Goal: Navigation & Orientation: Find specific page/section

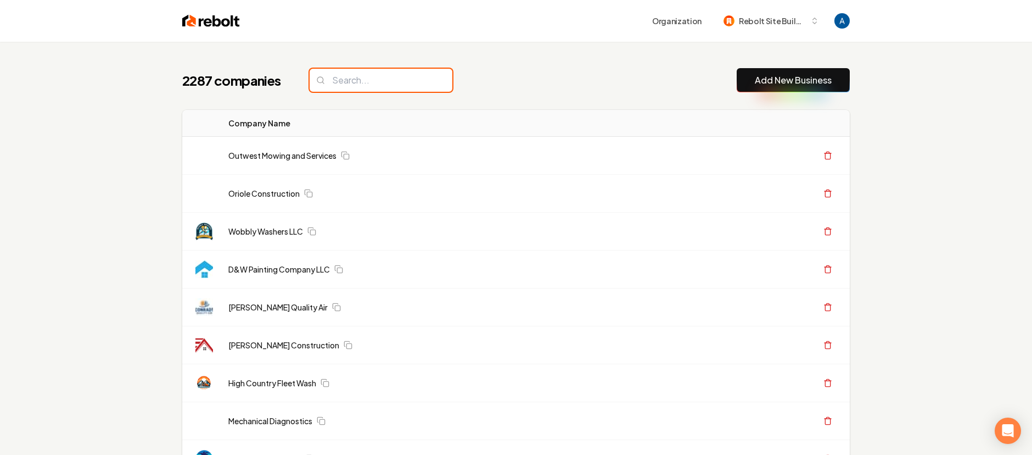
click at [377, 82] on input "search" at bounding box center [381, 80] width 143 height 23
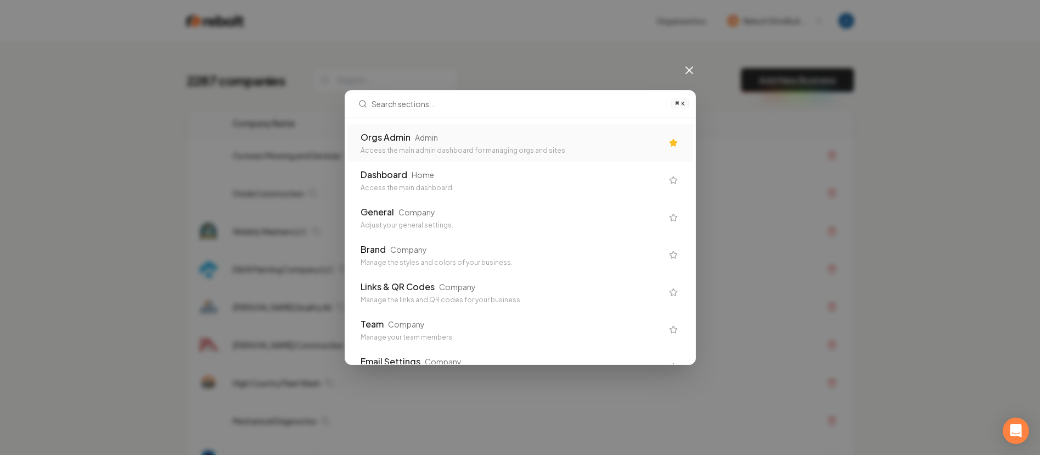
click at [406, 134] on div "Orgs Admin" at bounding box center [386, 137] width 50 height 13
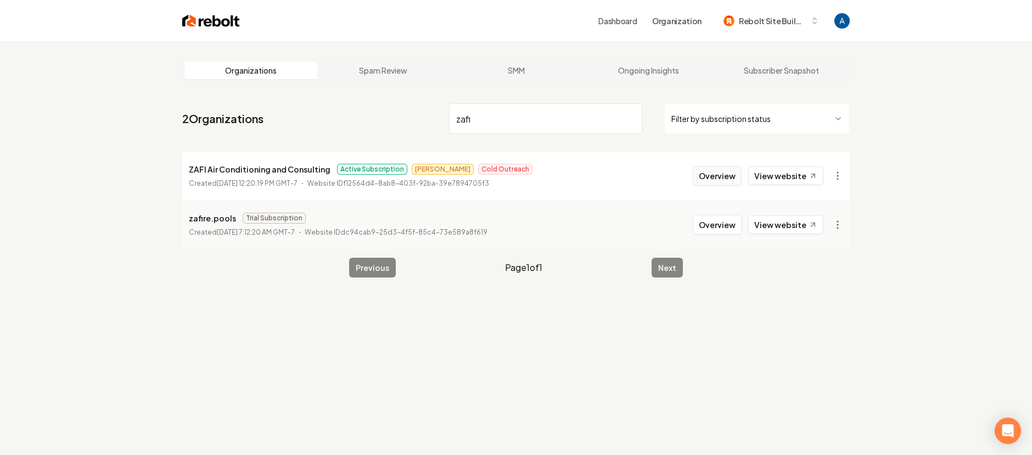
type input "zafi"
click at [705, 175] on button "Overview" at bounding box center [717, 176] width 49 height 20
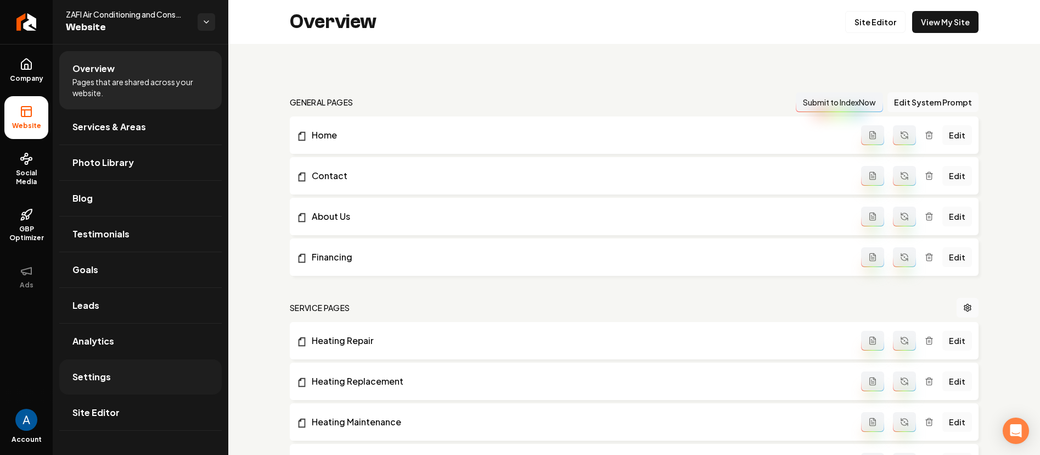
click at [94, 383] on link "Settings" at bounding box center [140, 376] width 162 height 35
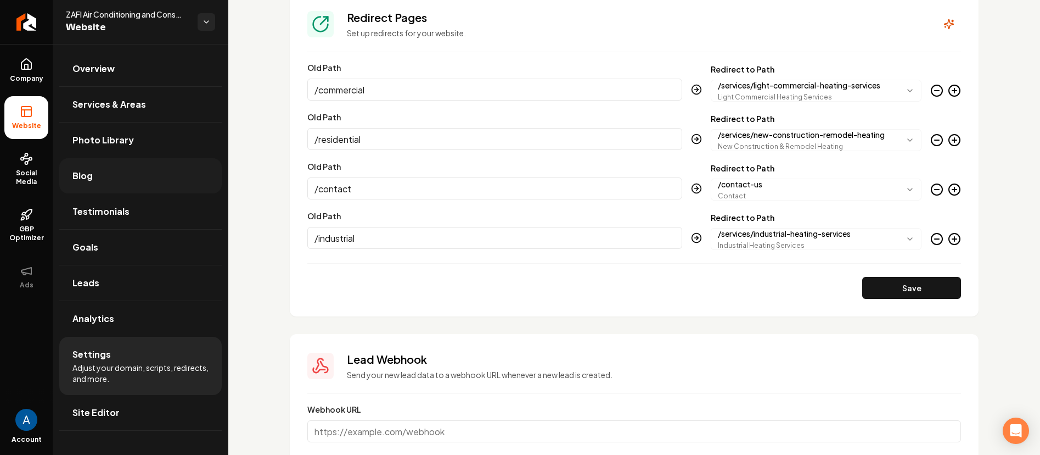
scroll to position [1172, 0]
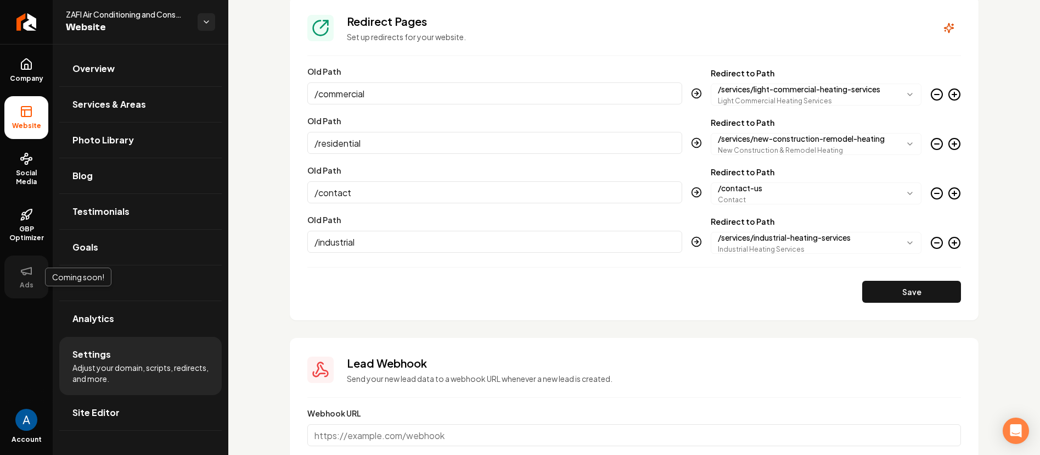
click at [27, 278] on button "Ads" at bounding box center [26, 276] width 44 height 43
click at [27, 274] on icon at bounding box center [26, 270] width 13 height 13
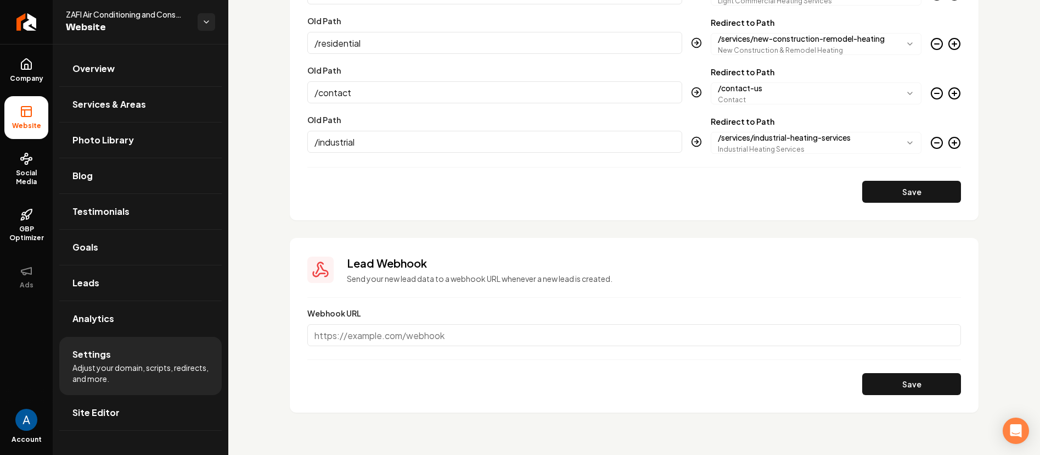
scroll to position [1271, 0]
click at [93, 255] on link "Goals" at bounding box center [140, 246] width 162 height 35
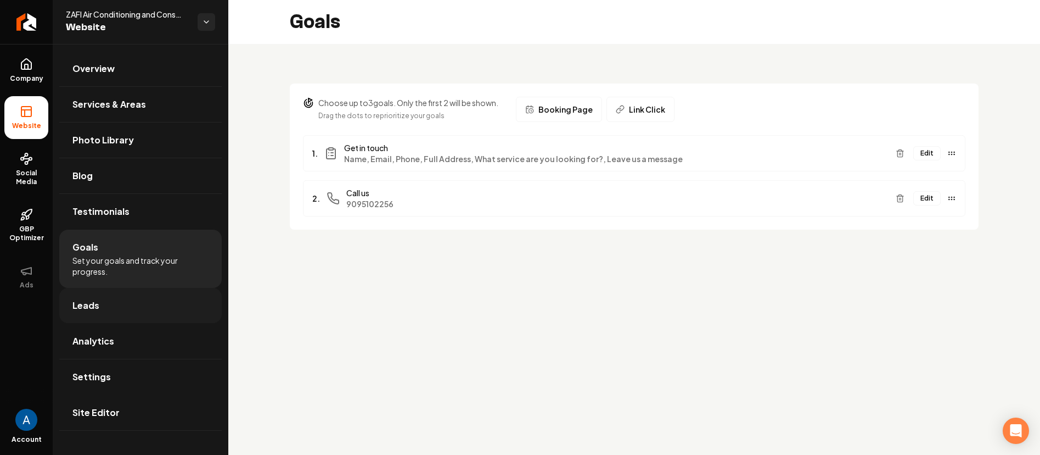
click at [96, 318] on link "Leads" at bounding box center [140, 305] width 162 height 35
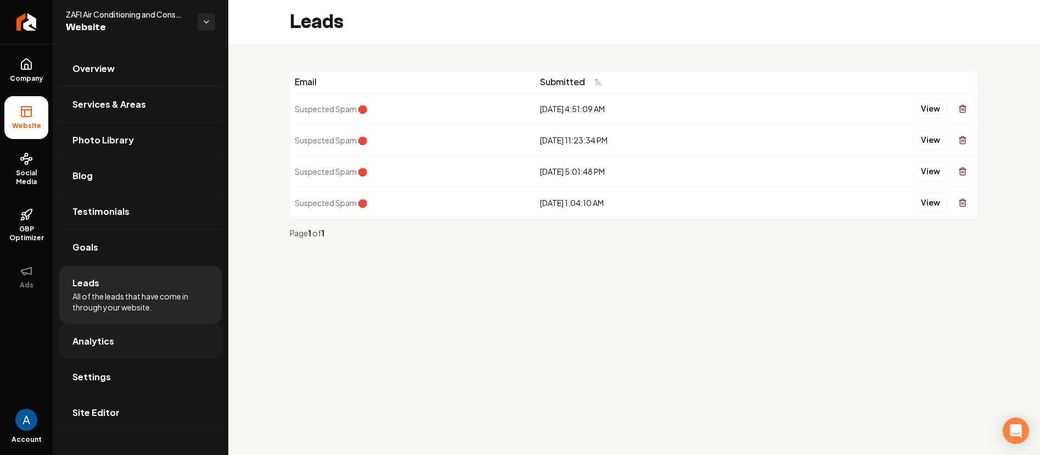
click at [95, 344] on span "Analytics" at bounding box center [93, 340] width 42 height 13
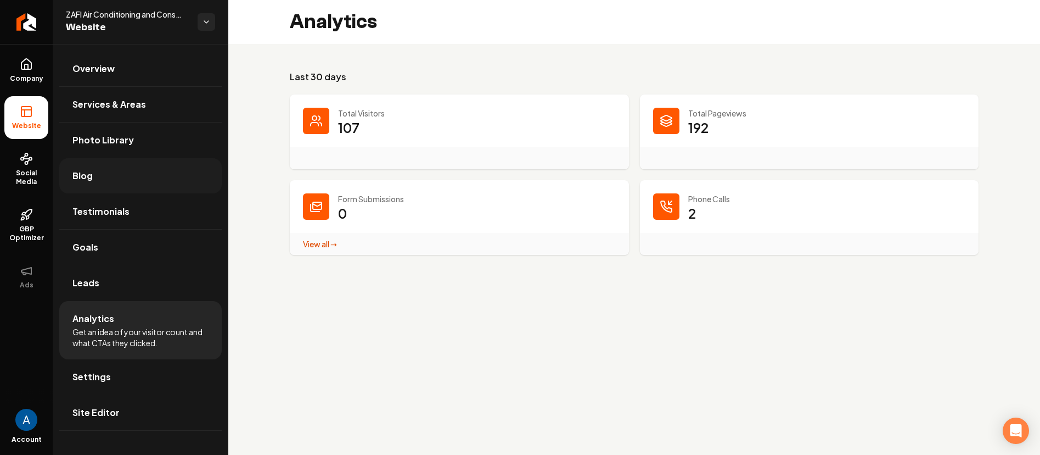
click at [92, 176] on link "Blog" at bounding box center [140, 175] width 162 height 35
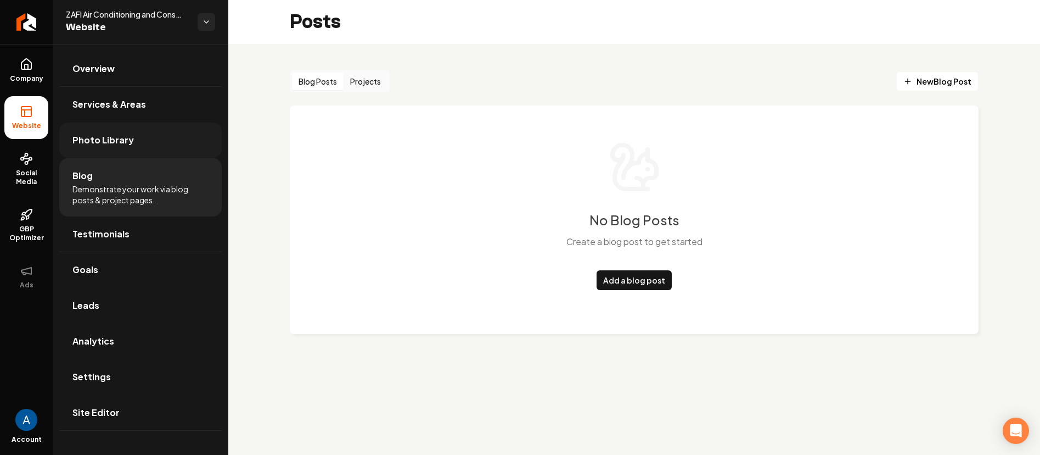
click at [103, 147] on link "Photo Library" at bounding box center [140, 139] width 162 height 35
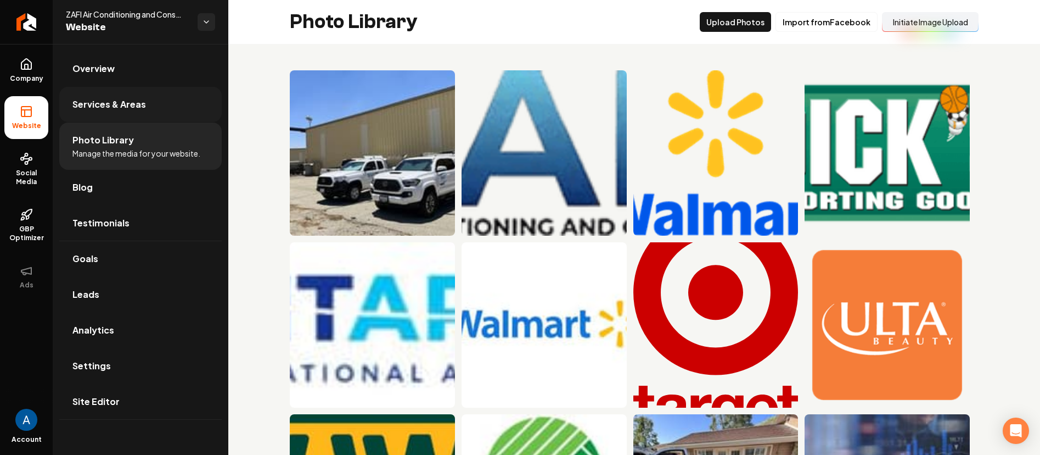
click at [114, 110] on span "Services & Areas" at bounding box center [109, 104] width 74 height 13
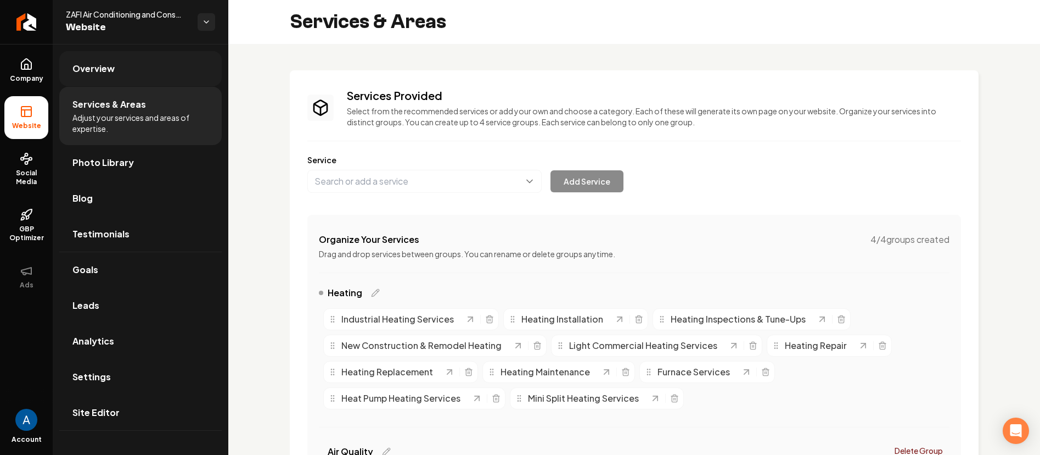
click at [99, 60] on link "Overview" at bounding box center [140, 68] width 162 height 35
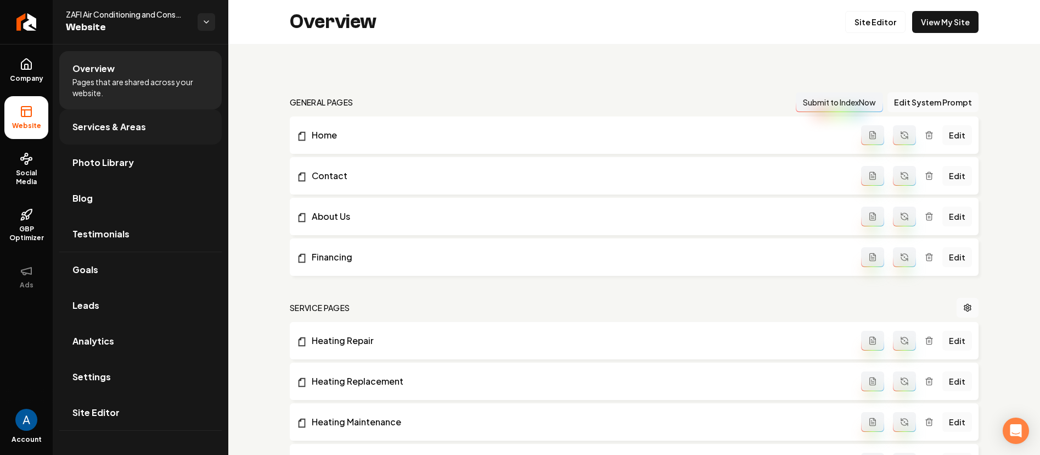
click at [122, 128] on span "Services & Areas" at bounding box center [109, 126] width 74 height 13
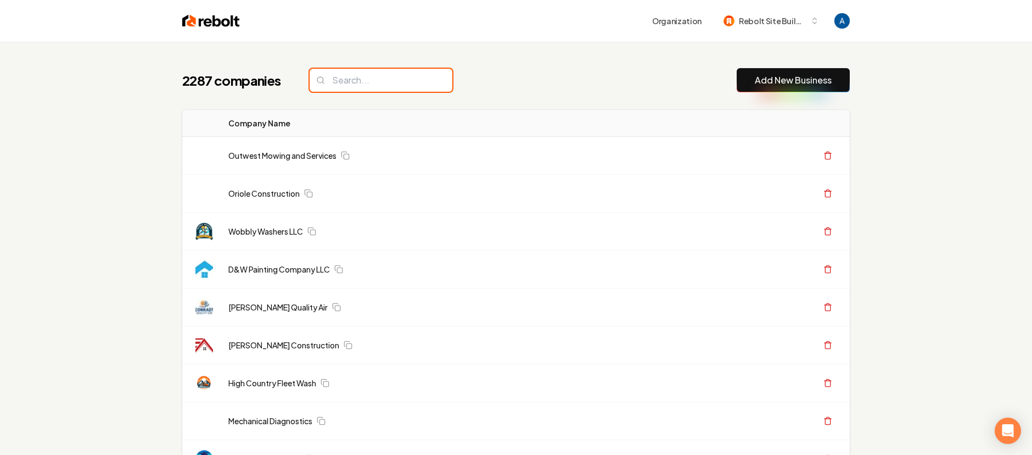
click at [362, 76] on input "search" at bounding box center [381, 80] width 143 height 23
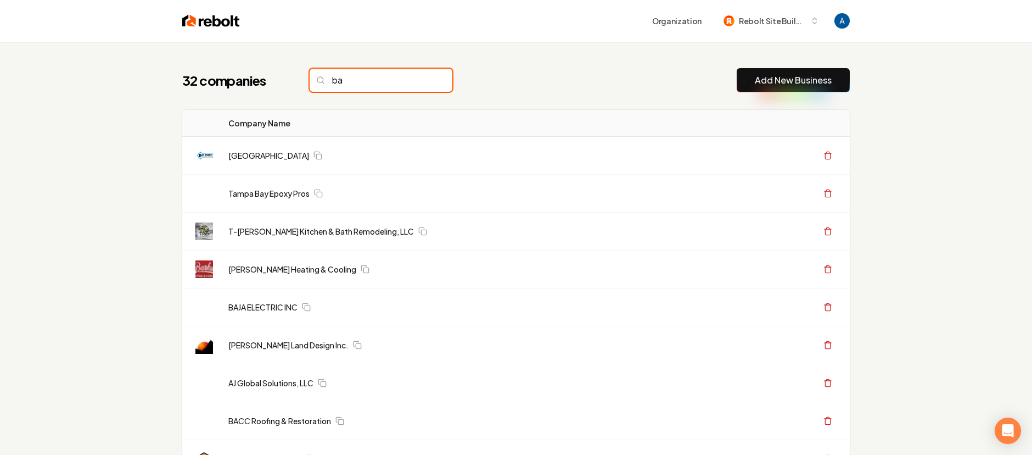
type input "b"
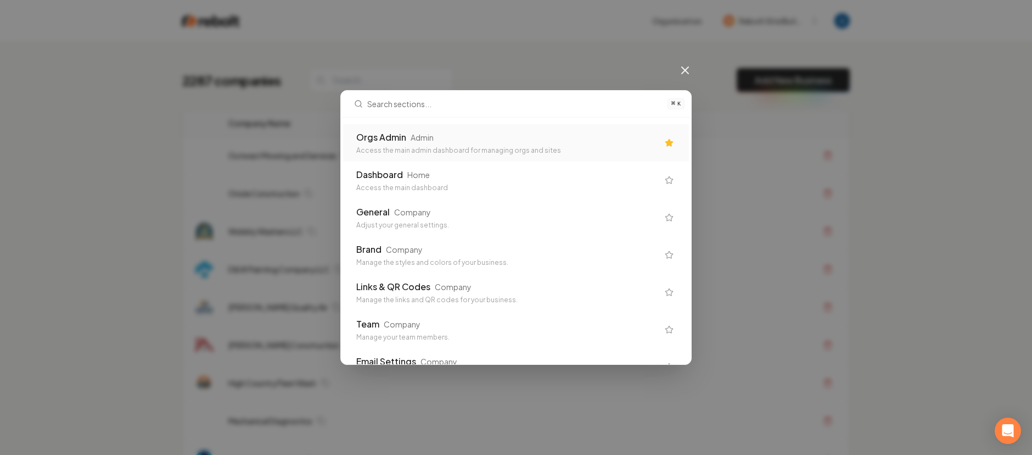
click at [416, 141] on div "Admin" at bounding box center [422, 137] width 23 height 11
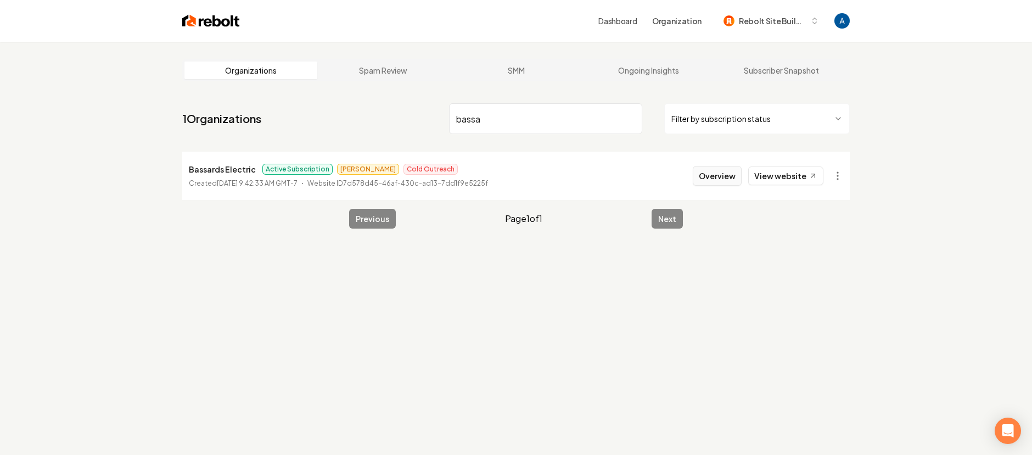
type input "bassa"
click at [720, 181] on button "Overview" at bounding box center [717, 176] width 49 height 20
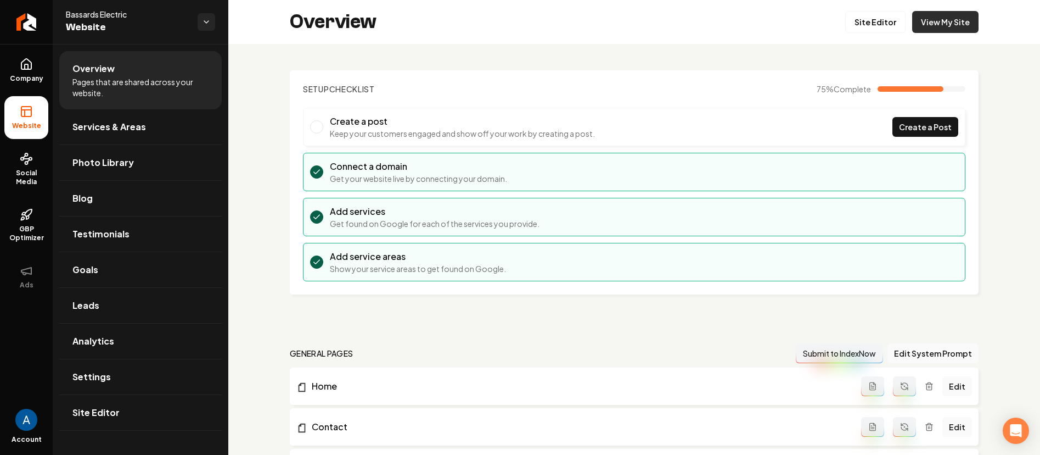
click at [950, 12] on link "View My Site" at bounding box center [945, 22] width 66 height 22
